Goal: Find specific fact: Find contact information

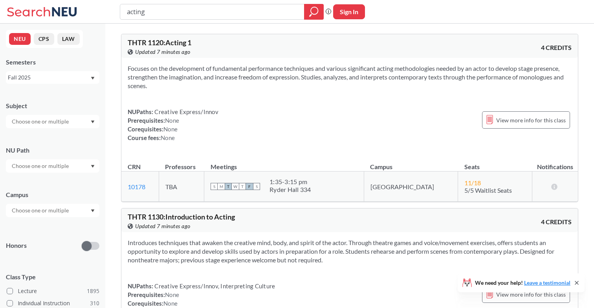
drag, startPoint x: 153, startPoint y: 10, endPoint x: 113, endPoint y: 9, distance: 39.7
click at [113, 9] on div "acting Phrase search guarantees the exact search appears in the results. Ex. If…" at bounding box center [297, 12] width 594 height 24
type input "liao"
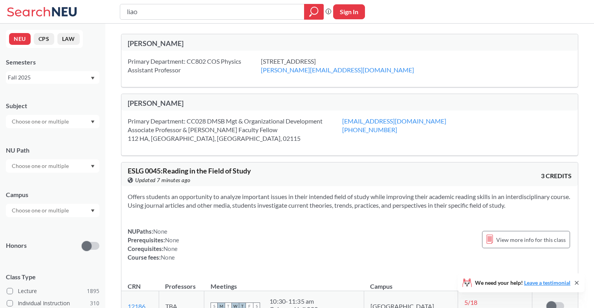
click at [148, 105] on div "[PERSON_NAME]" at bounding box center [239, 103] width 222 height 9
click at [204, 125] on div "Primary Department: CC028 DMSB Mgt & Organizational Development Associate Profe…" at bounding box center [235, 130] width 215 height 26
click at [225, 129] on div "Primary Department: CC028 DMSB Mgt & Organizational Development Associate Profe…" at bounding box center [235, 130] width 215 height 26
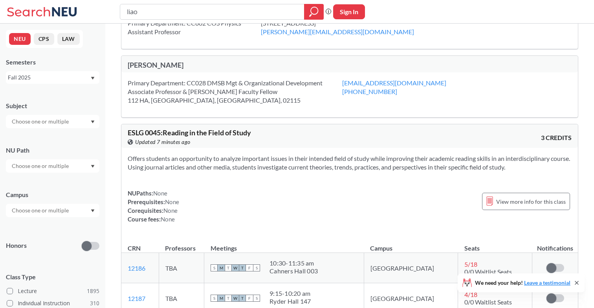
scroll to position [44, 0]
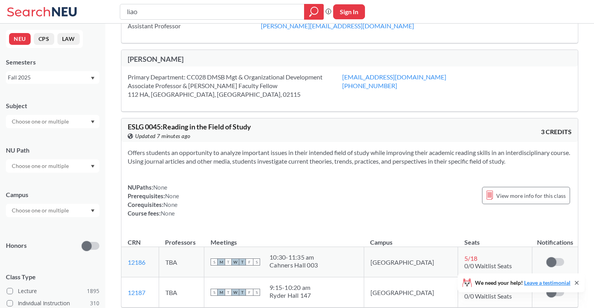
click at [272, 75] on div "Primary Department: CC028 DMSB Mgt & Organizational Development Associate Profe…" at bounding box center [235, 86] width 215 height 26
click at [298, 79] on div "Primary Department: CC028 DMSB Mgt & Organizational Development Associate Profe…" at bounding box center [235, 86] width 215 height 26
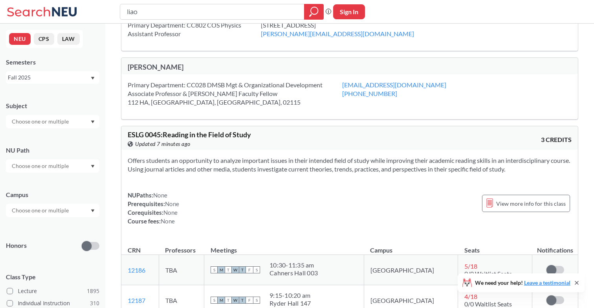
scroll to position [13, 0]
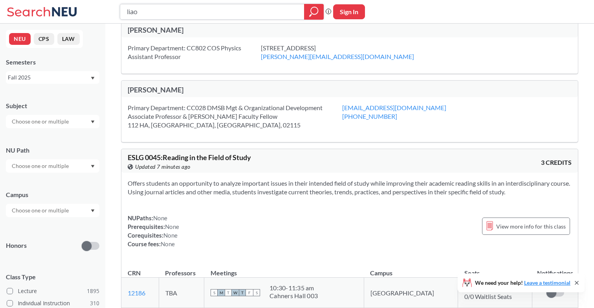
click at [128, 11] on input "liao" at bounding box center [212, 11] width 173 height 13
type input "[PERSON_NAME]"
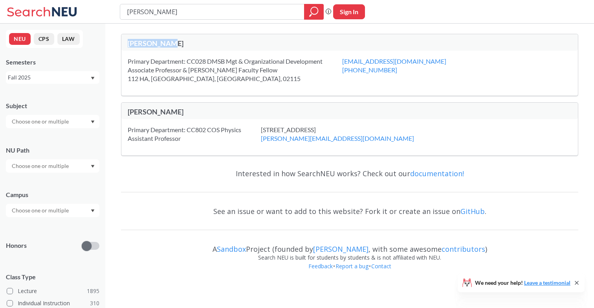
drag, startPoint x: 173, startPoint y: 46, endPoint x: 126, endPoint y: 40, distance: 47.5
click at [126, 40] on div "[PERSON_NAME]" at bounding box center [349, 42] width 457 height 17
copy div "[PERSON_NAME]"
